Goal: Check status: Check status

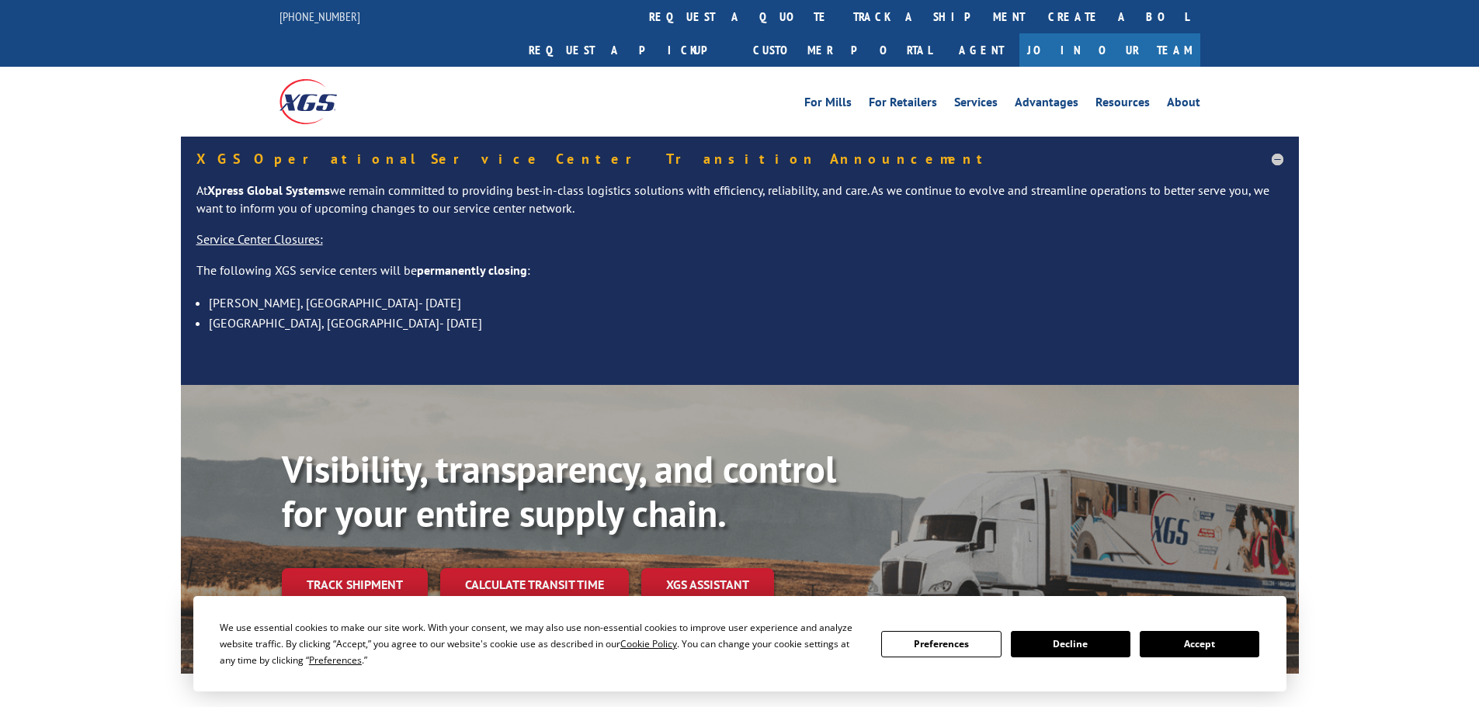
click at [842, 21] on link "track a shipment" at bounding box center [939, 16] width 195 height 33
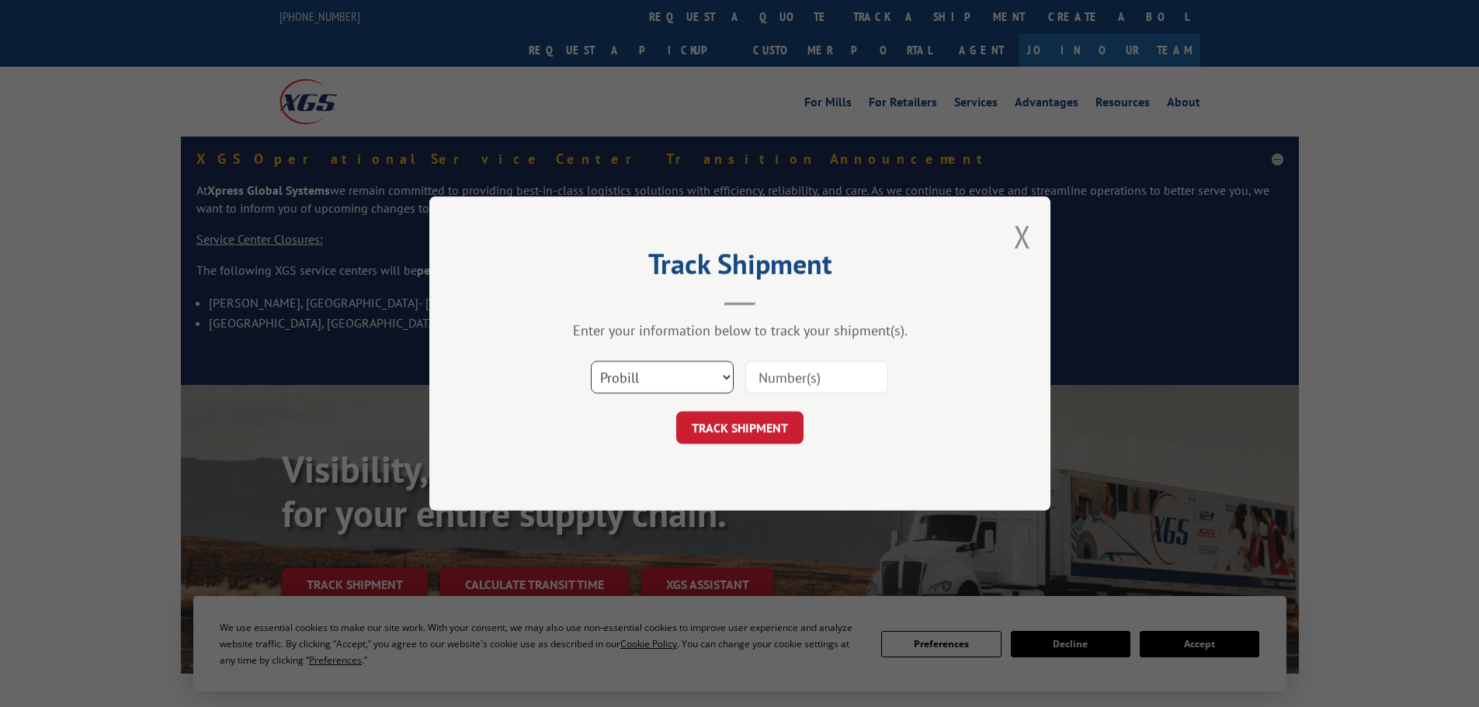
click at [706, 384] on select "Select category... Probill BOL PO" at bounding box center [662, 377] width 143 height 33
select select "bol"
click at [591, 361] on select "Select category... Probill BOL PO" at bounding box center [662, 377] width 143 height 33
click at [814, 373] on input at bounding box center [816, 377] width 143 height 33
type input "2"
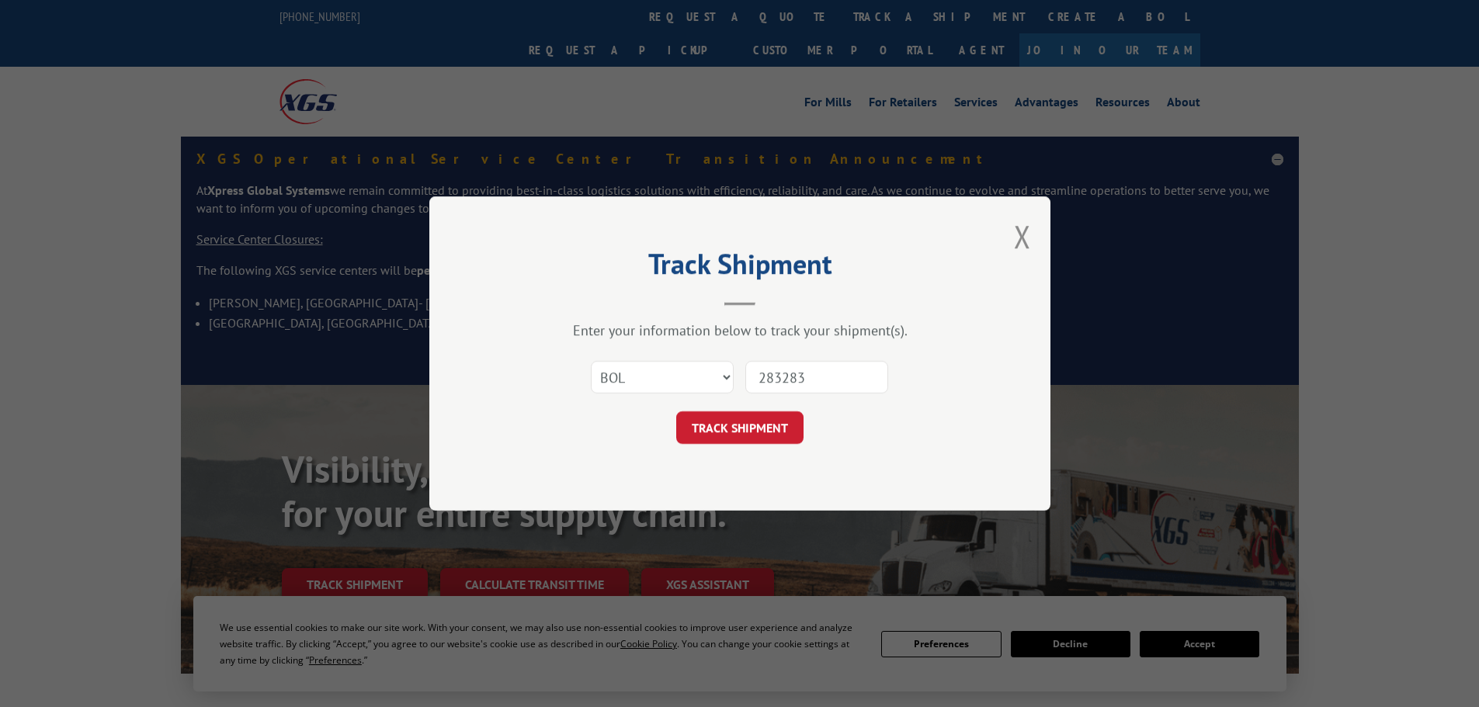
type input "2832837"
click button "TRACK SHIPMENT" at bounding box center [739, 428] width 127 height 33
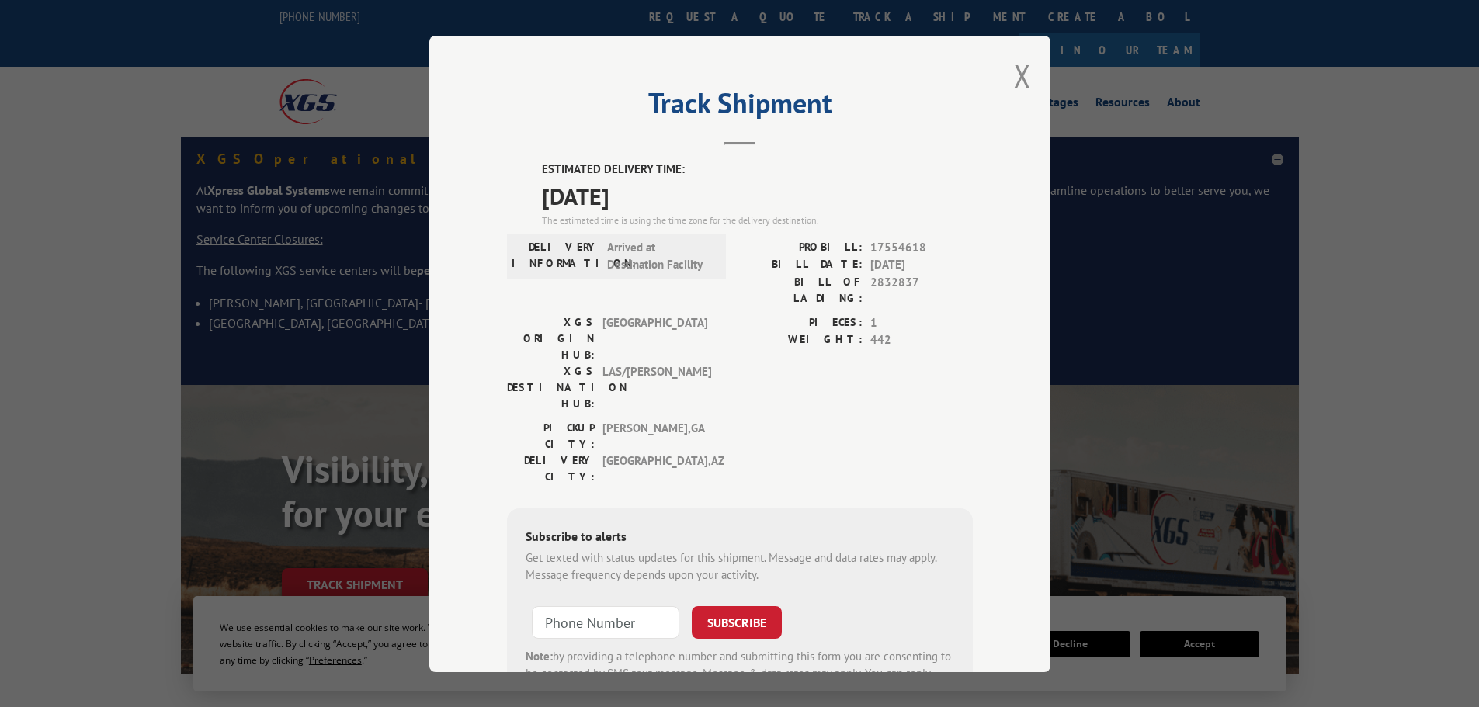
click at [1019, 81] on button "Close modal" at bounding box center [1022, 75] width 17 height 41
